Goal: Find specific page/section: Find specific page/section

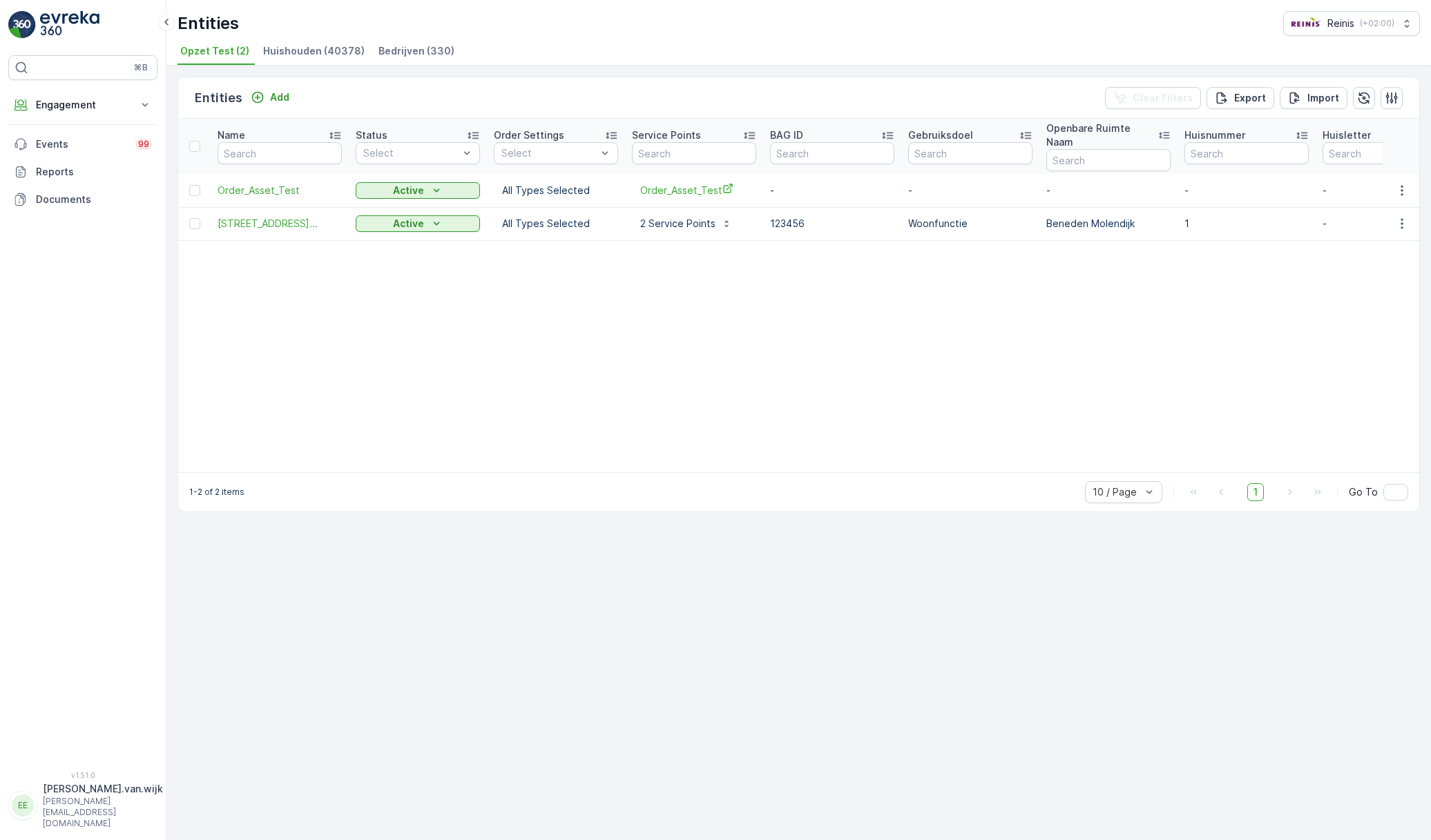
click at [300, 51] on span "Huishouden (40378)" at bounding box center [313, 51] width 102 height 14
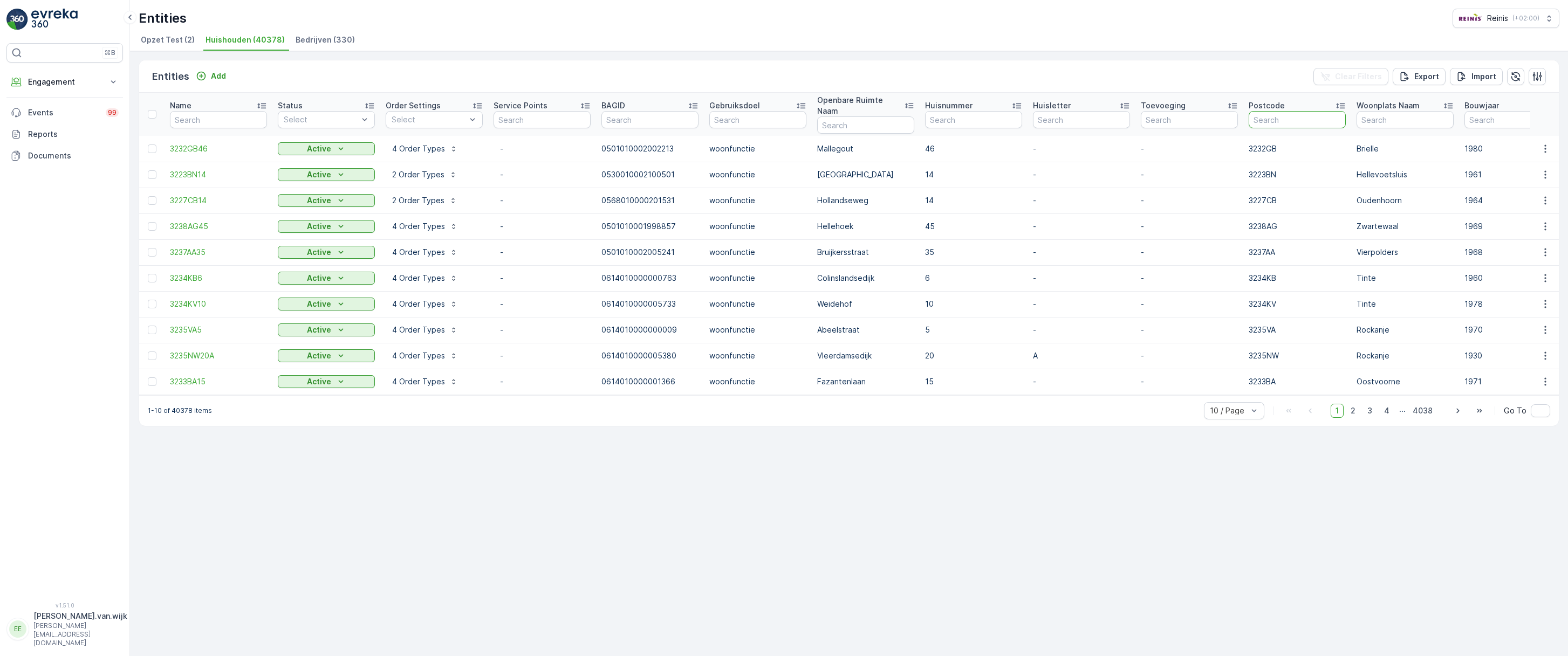
click at [1117, 119] on input "text" at bounding box center [1297, 119] width 97 height 17
type input "3"
click at [1117, 114] on input "3" at bounding box center [1297, 119] width 97 height 17
type input "320"
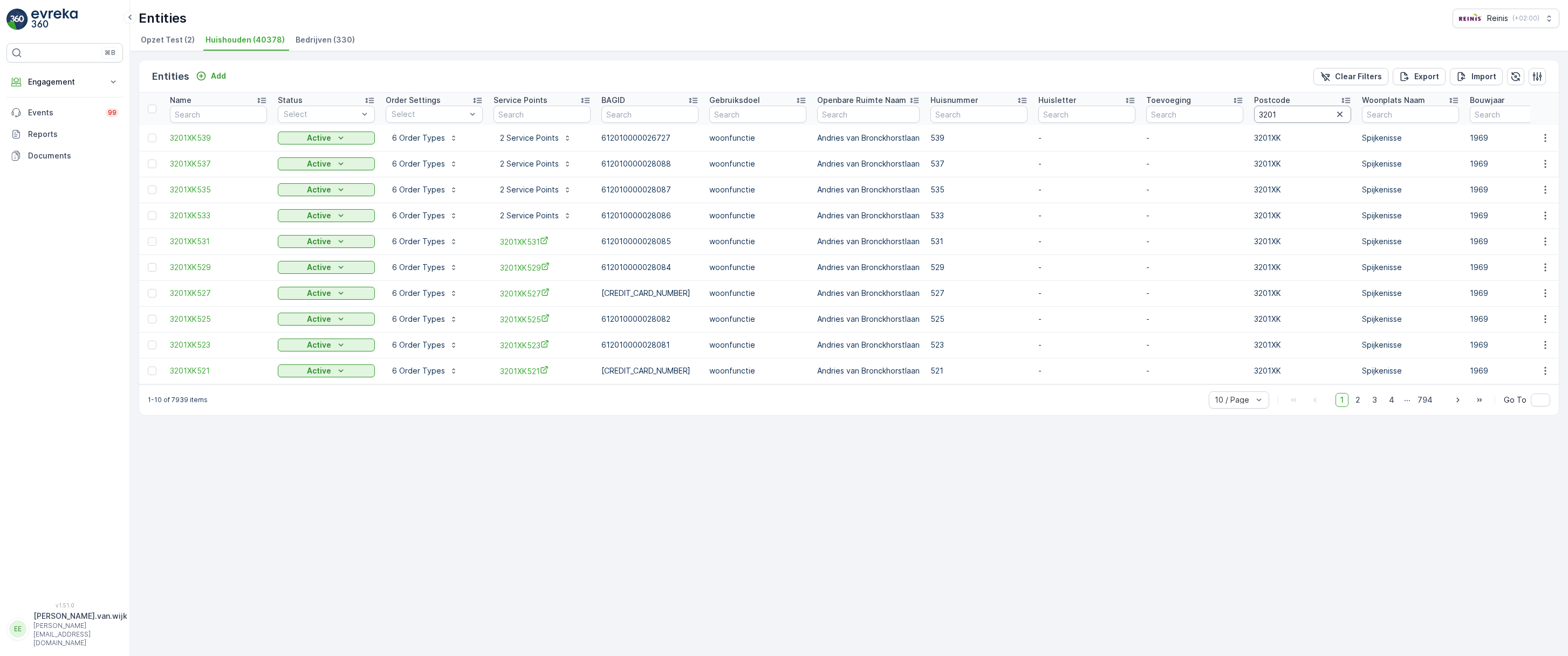
click at [1117, 113] on input "3201" at bounding box center [1303, 114] width 97 height 17
type input "3201LN"
